Goal: Transaction & Acquisition: Purchase product/service

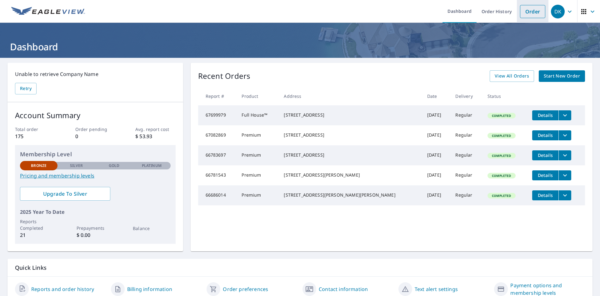
click at [537, 11] on link "Order" at bounding box center [532, 11] width 25 height 13
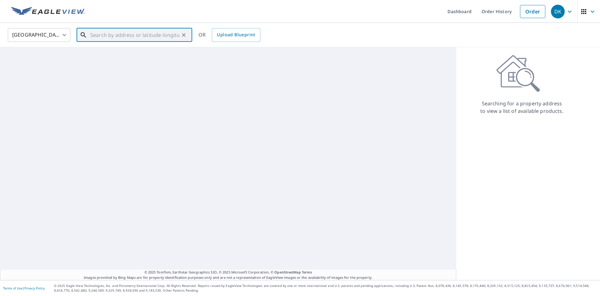
click at [152, 37] on input "text" at bounding box center [134, 34] width 89 height 17
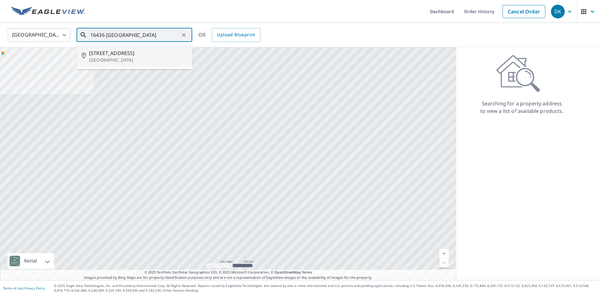
click at [108, 57] on p "[GEOGRAPHIC_DATA]" at bounding box center [138, 60] width 98 height 6
type input "[STREET_ADDRESS]"
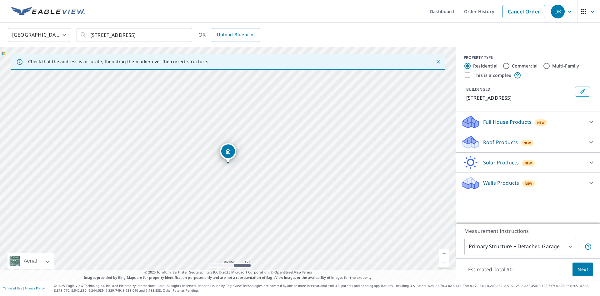
click at [510, 150] on div "Roof Products New" at bounding box center [522, 142] width 122 height 15
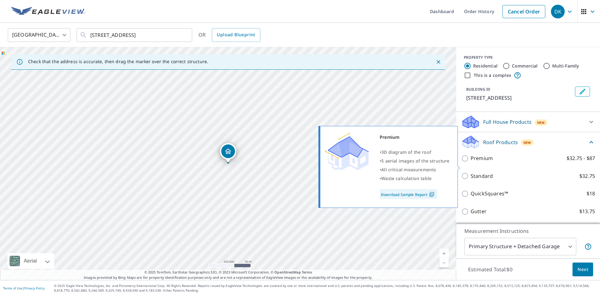
click at [466, 162] on input "Premium $32.75 - $87" at bounding box center [465, 158] width 9 height 7
checkbox input "true"
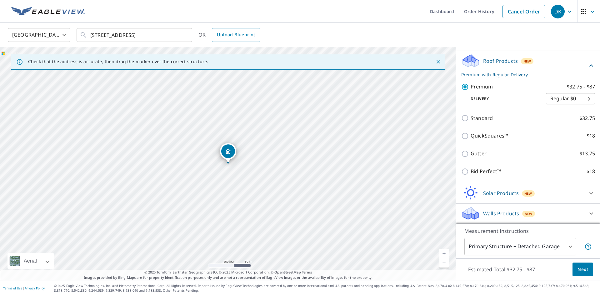
scroll to position [89, 0]
click at [576, 265] on button "Next" at bounding box center [582, 269] width 21 height 14
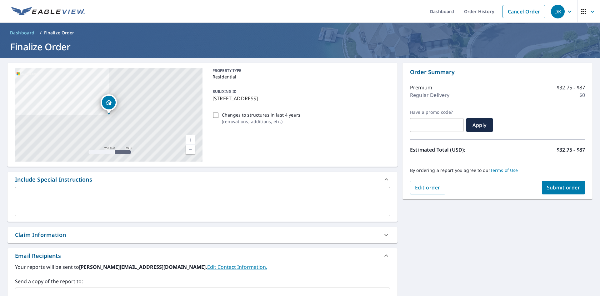
scroll to position [82, 0]
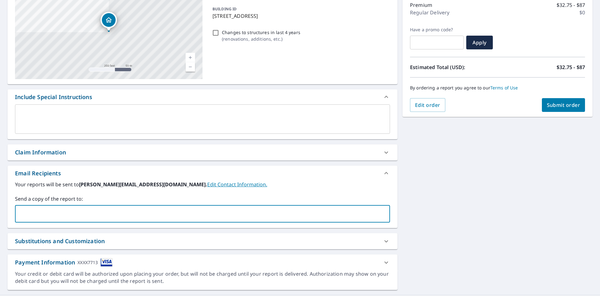
click at [200, 214] on input "text" at bounding box center [198, 214] width 360 height 12
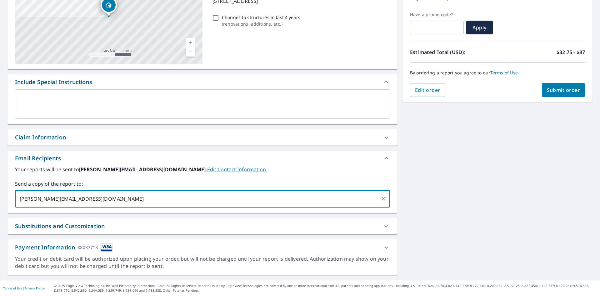
scroll to position [0, 0]
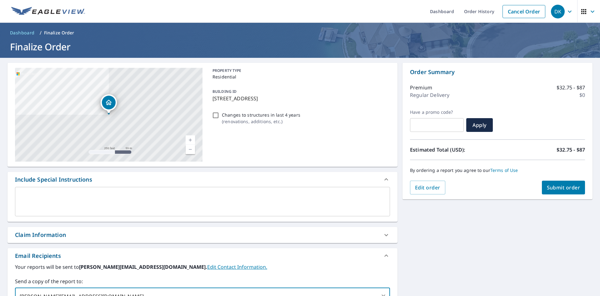
type input "[PERSON_NAME][EMAIL_ADDRESS][DOMAIN_NAME]"
checkbox input "true"
click at [215, 116] on input "Changes to structures in last 4 years ( renovations, additions, etc. )" at bounding box center [215, 114] width 7 height 7
checkbox input "true"
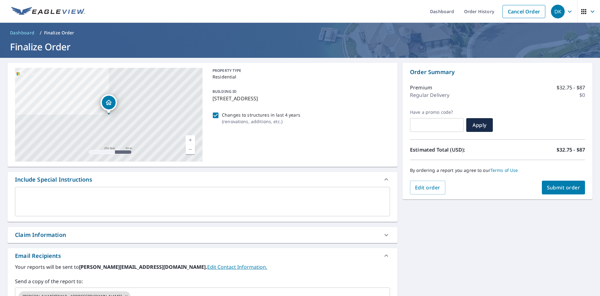
click at [567, 186] on span "Submit order" at bounding box center [562, 187] width 33 height 7
checkbox input "true"
